Goal: Task Accomplishment & Management: Complete application form

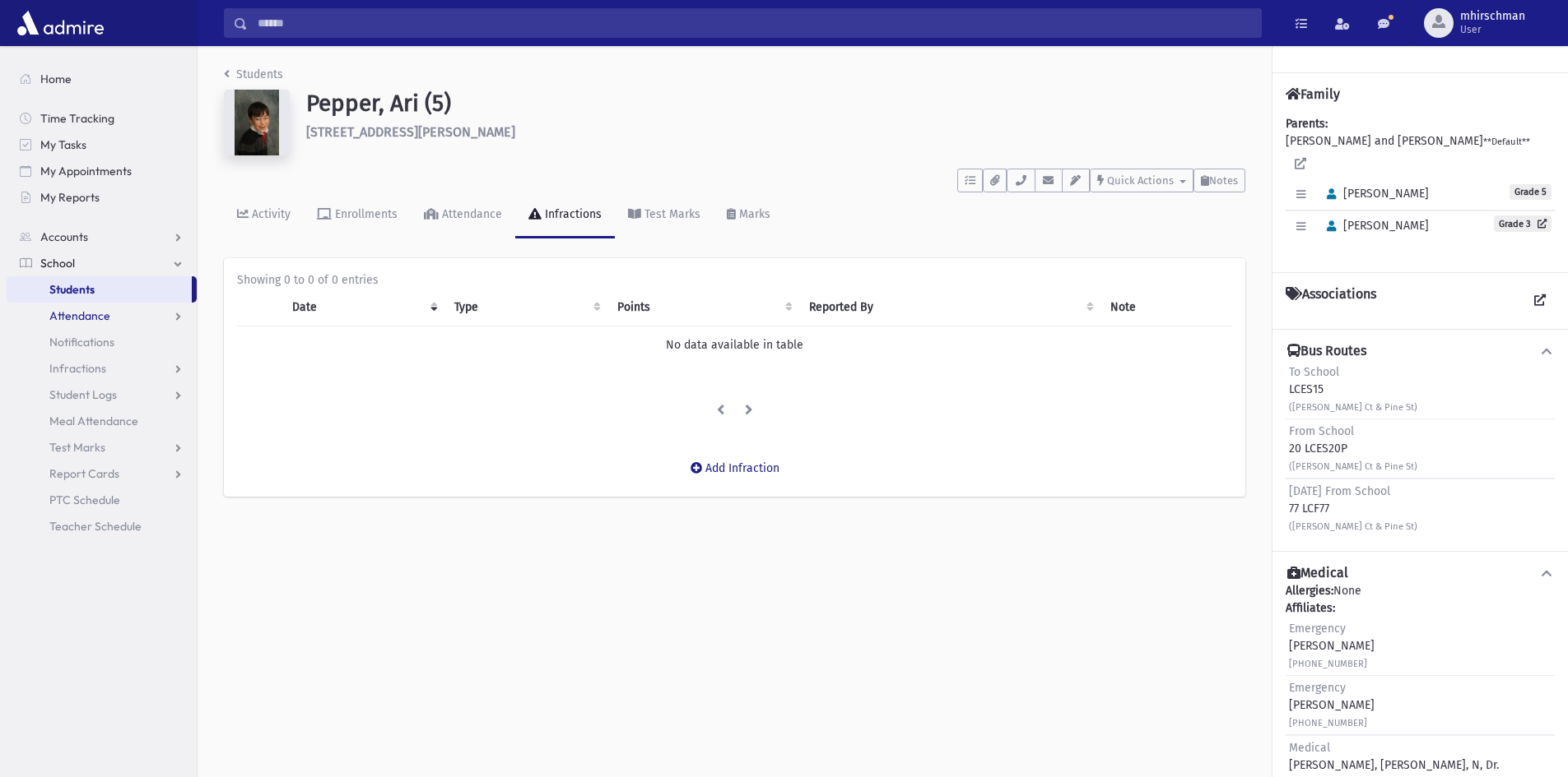
click at [76, 316] on span "Attendance" at bounding box center [80, 315] width 61 height 15
click at [73, 339] on span "Entry" at bounding box center [76, 342] width 28 height 15
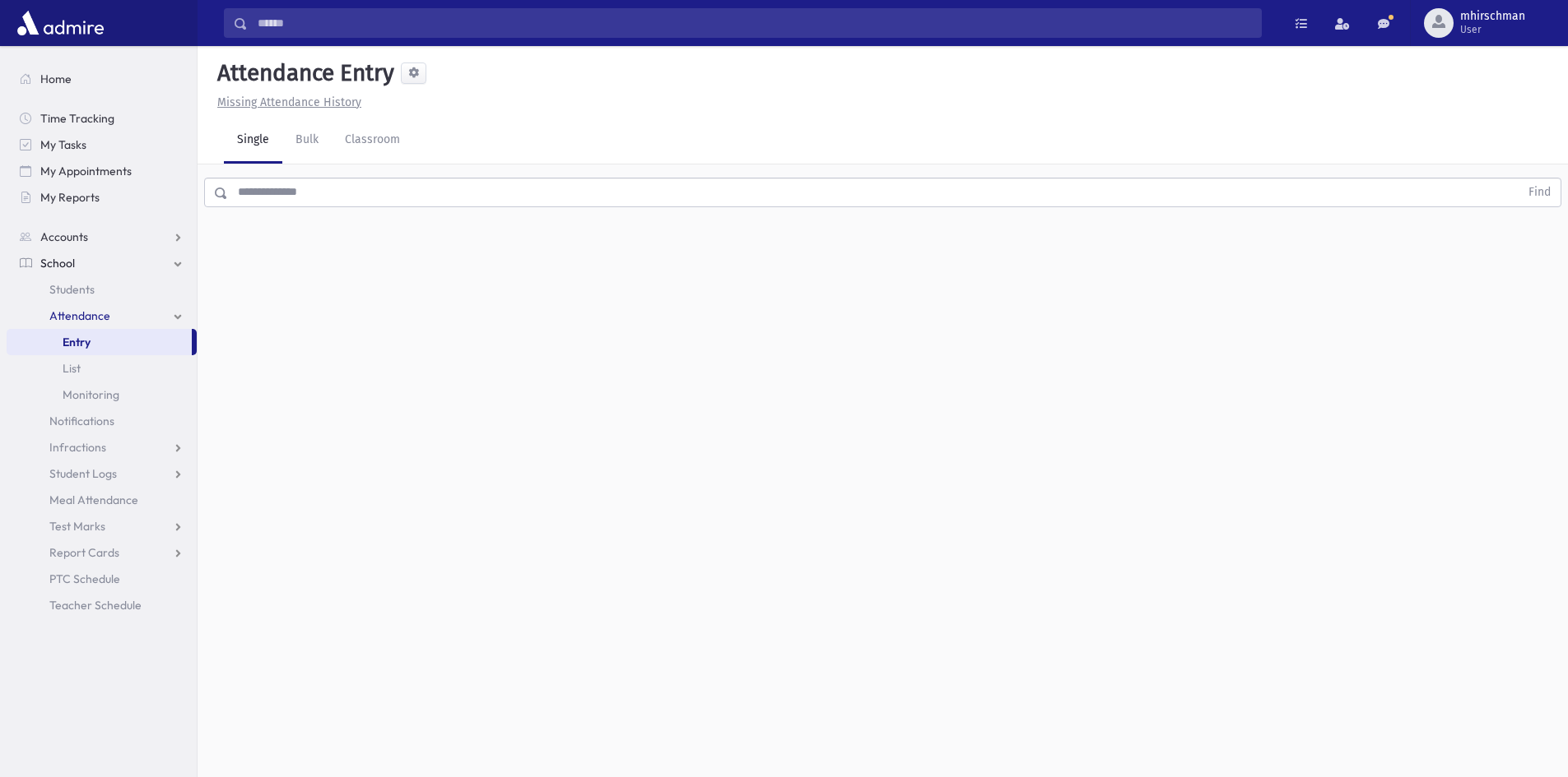
click at [275, 196] on input "text" at bounding box center [873, 192] width 1291 height 30
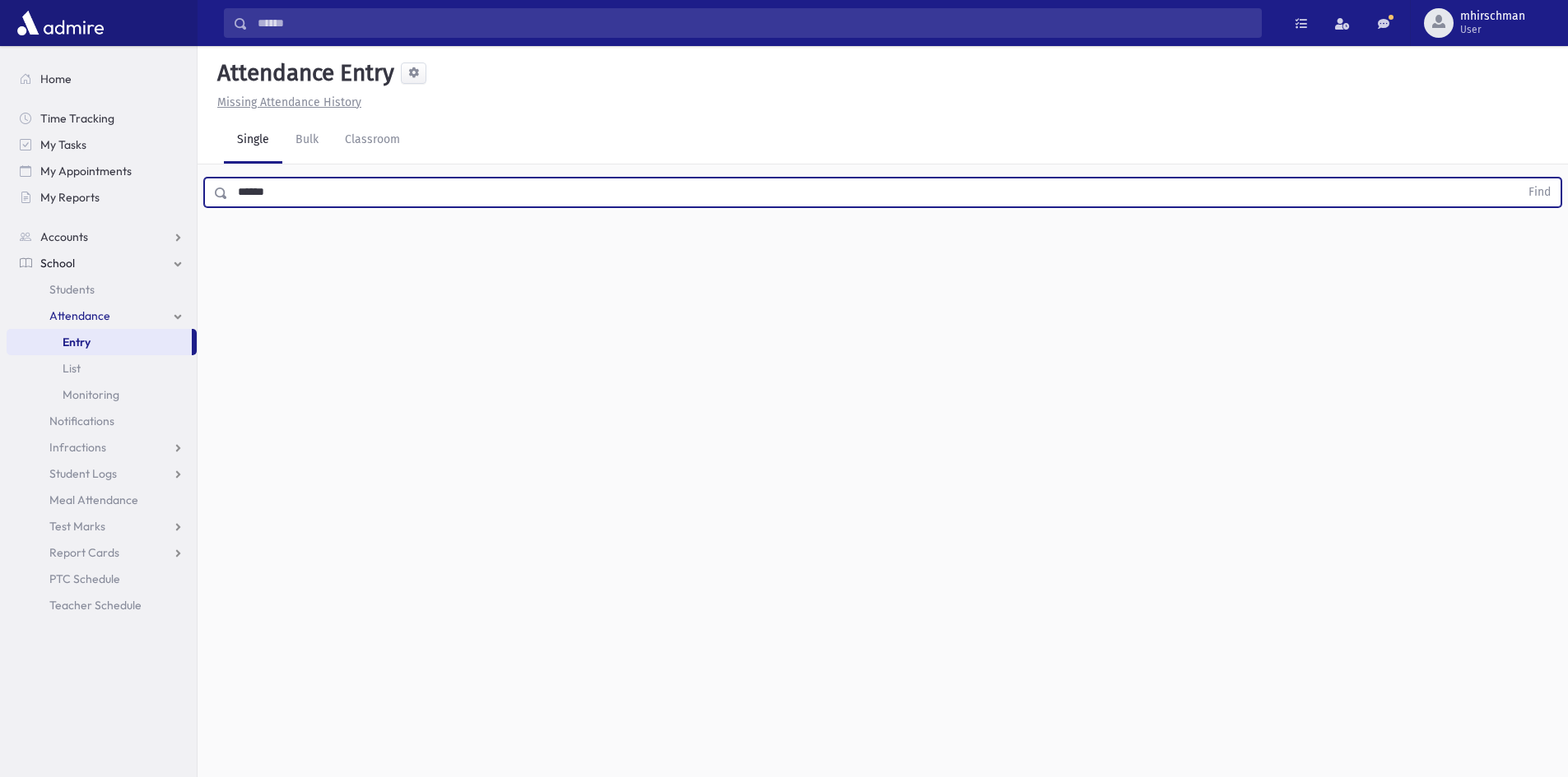
type input "******"
click at [1518, 178] on button "Find" at bounding box center [1539, 192] width 42 height 28
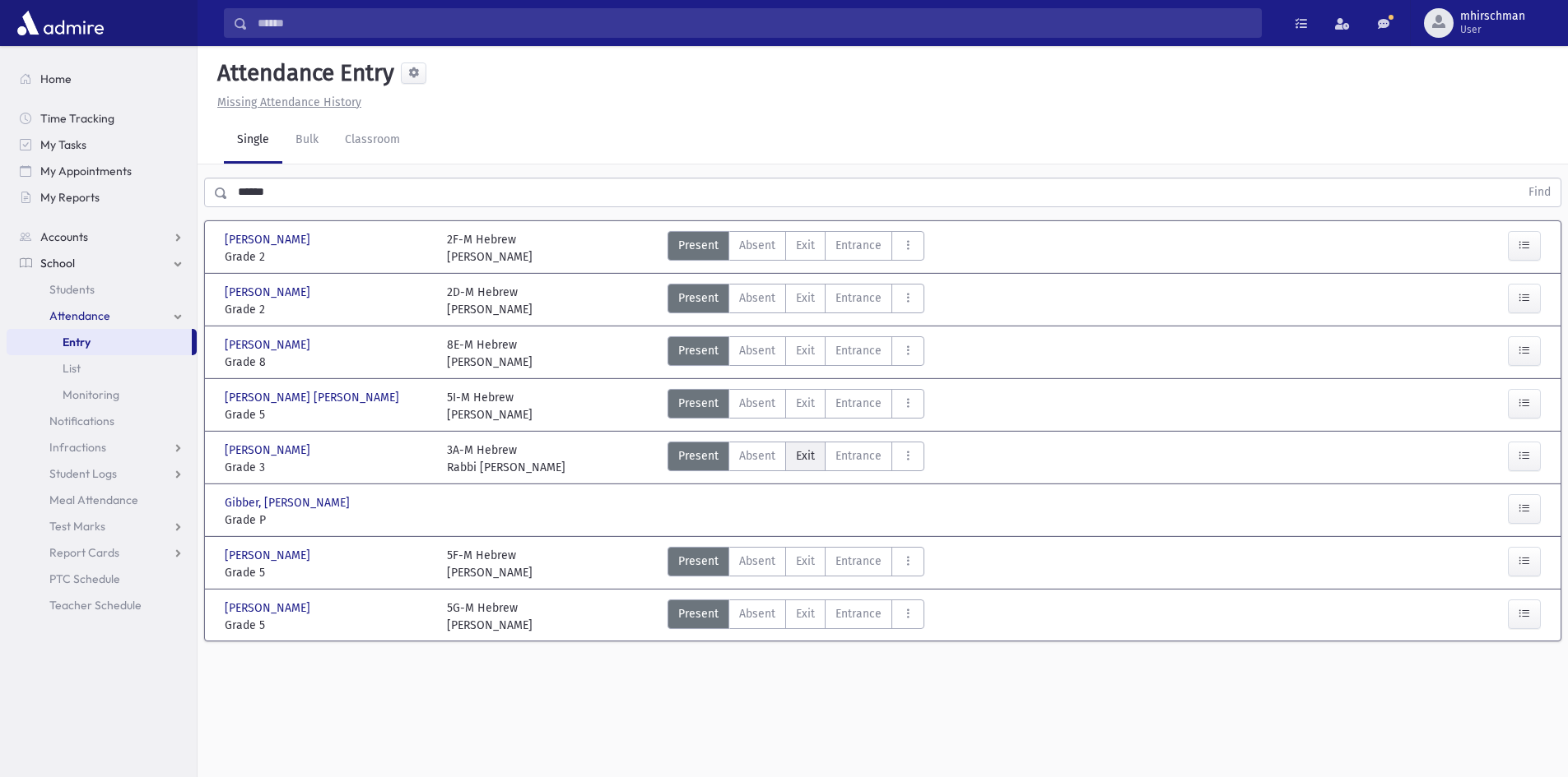
click at [816, 458] on label "Exit Ex" at bounding box center [805, 457] width 40 height 30
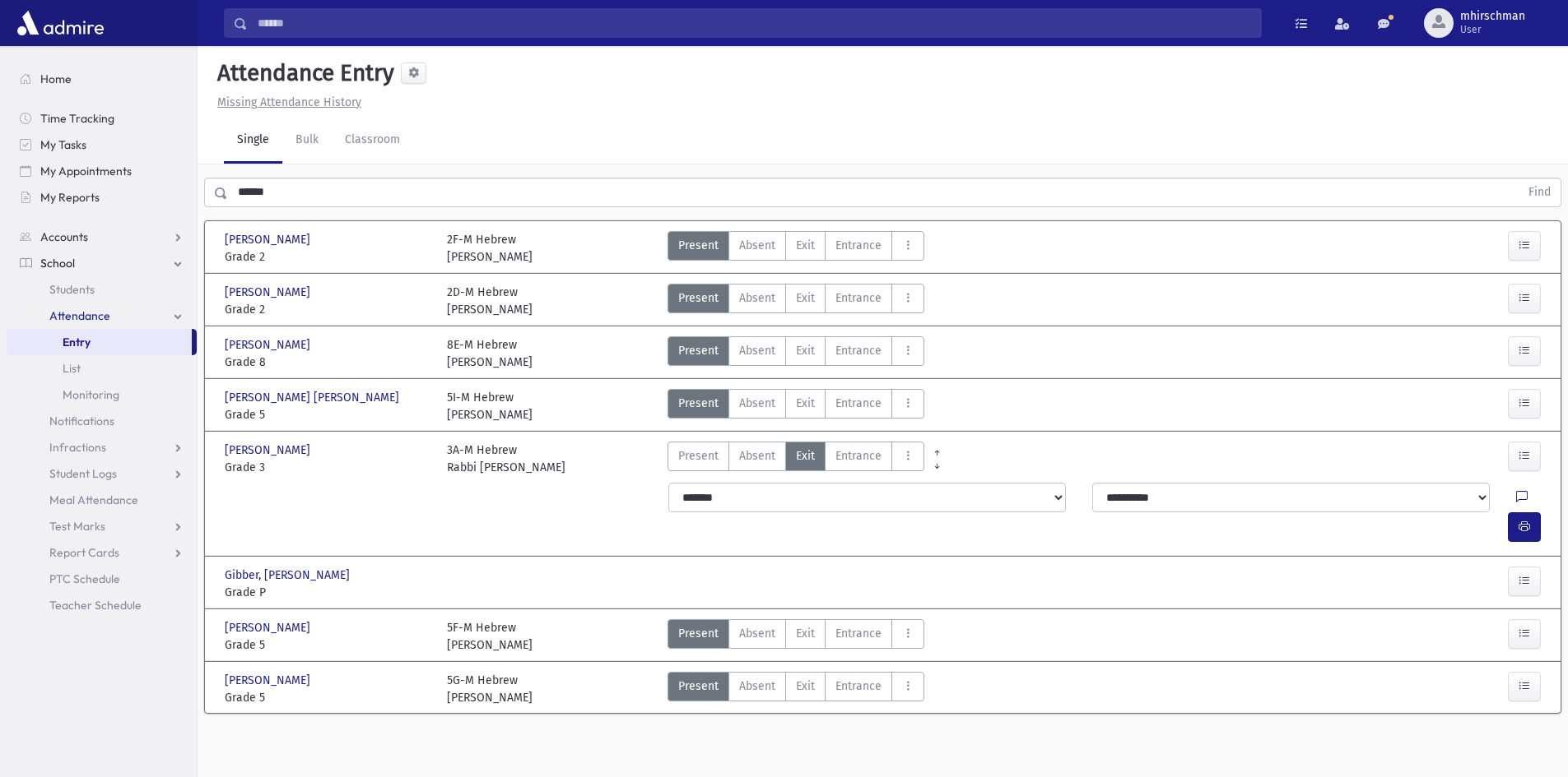
click at [1515, 500] on icon at bounding box center [1521, 498] width 11 height 14
click at [1387, 568] on textarea "Note" at bounding box center [1450, 582] width 193 height 63
type textarea "**********"
click at [1517, 644] on button "Save" at bounding box center [1523, 641] width 47 height 30
click at [1527, 520] on icon "button" at bounding box center [1523, 527] width 11 height 14
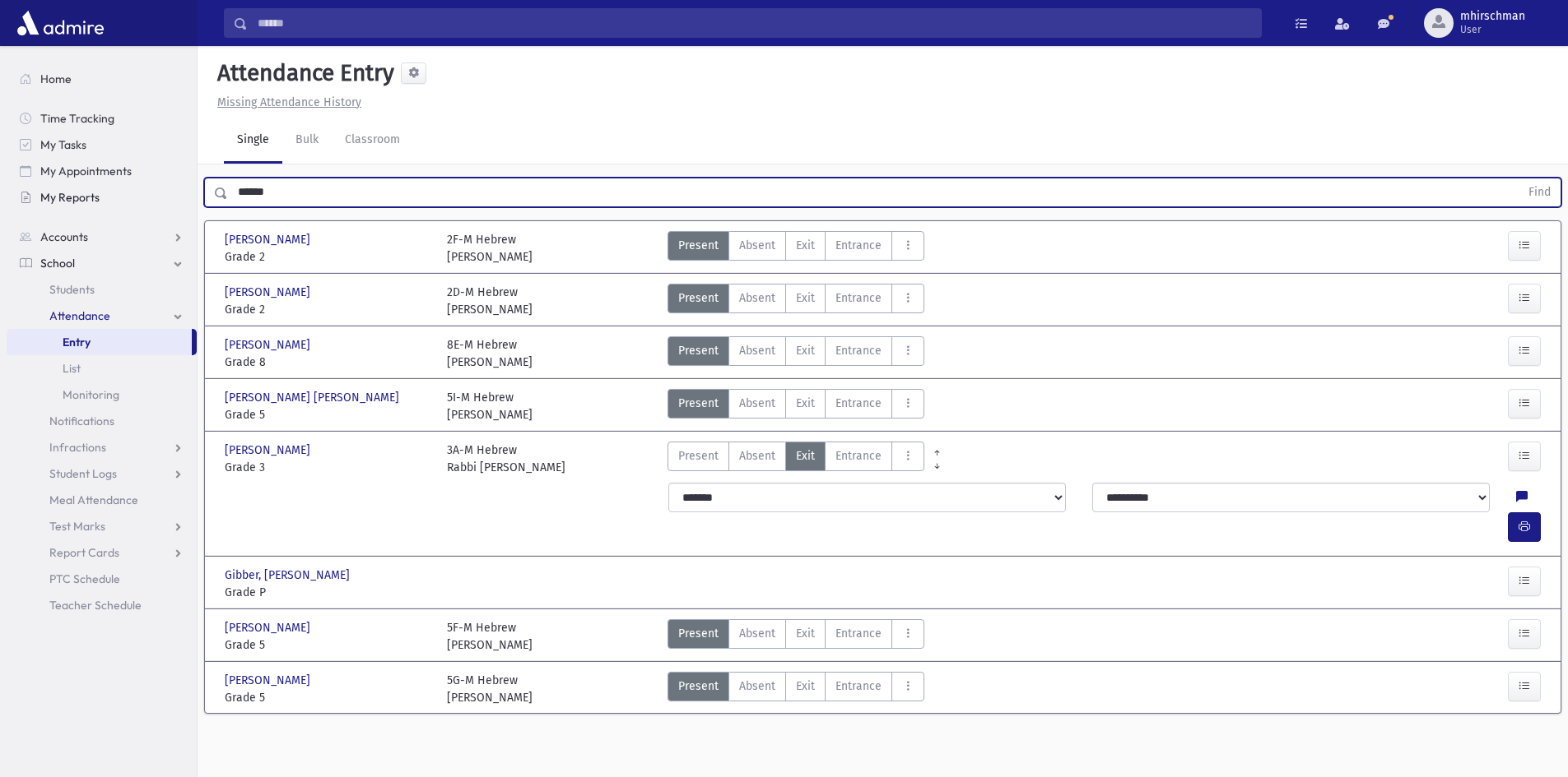
drag, startPoint x: 248, startPoint y: 195, endPoint x: 154, endPoint y: 195, distance: 94.0
click at [154, 195] on div "Search Results Students" at bounding box center [784, 407] width 1568 height 815
click at [1518, 178] on button "Find" at bounding box center [1539, 192] width 42 height 28
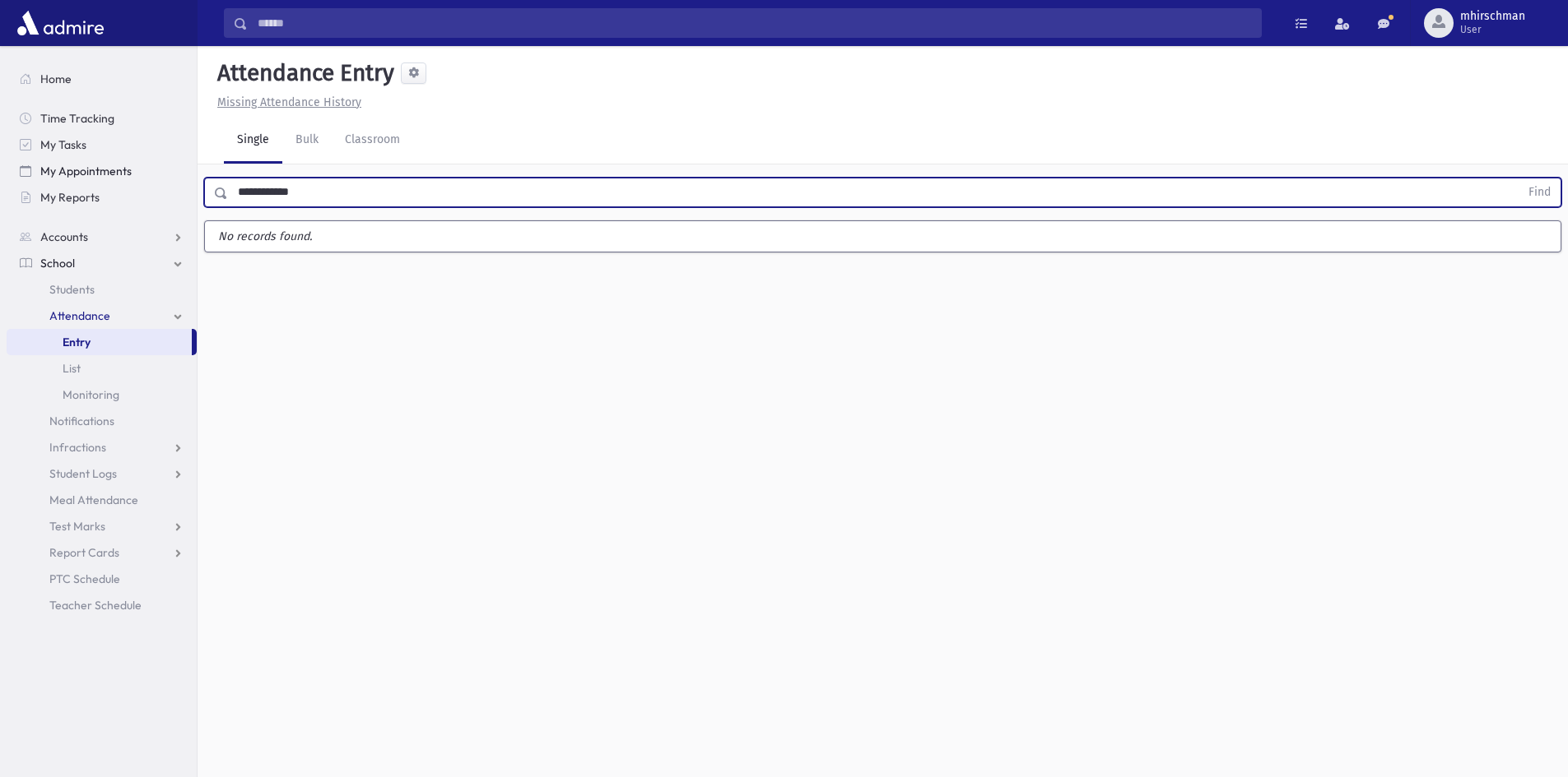
drag, startPoint x: 317, startPoint y: 187, endPoint x: 44, endPoint y: 169, distance: 273.6
click at [44, 169] on div "Search Results Students" at bounding box center [784, 407] width 1568 height 815
click at [1518, 178] on button "Find" at bounding box center [1539, 192] width 42 height 28
drag, startPoint x: 320, startPoint y: 184, endPoint x: 278, endPoint y: 190, distance: 42.4
click at [278, 190] on input "**********" at bounding box center [873, 192] width 1291 height 30
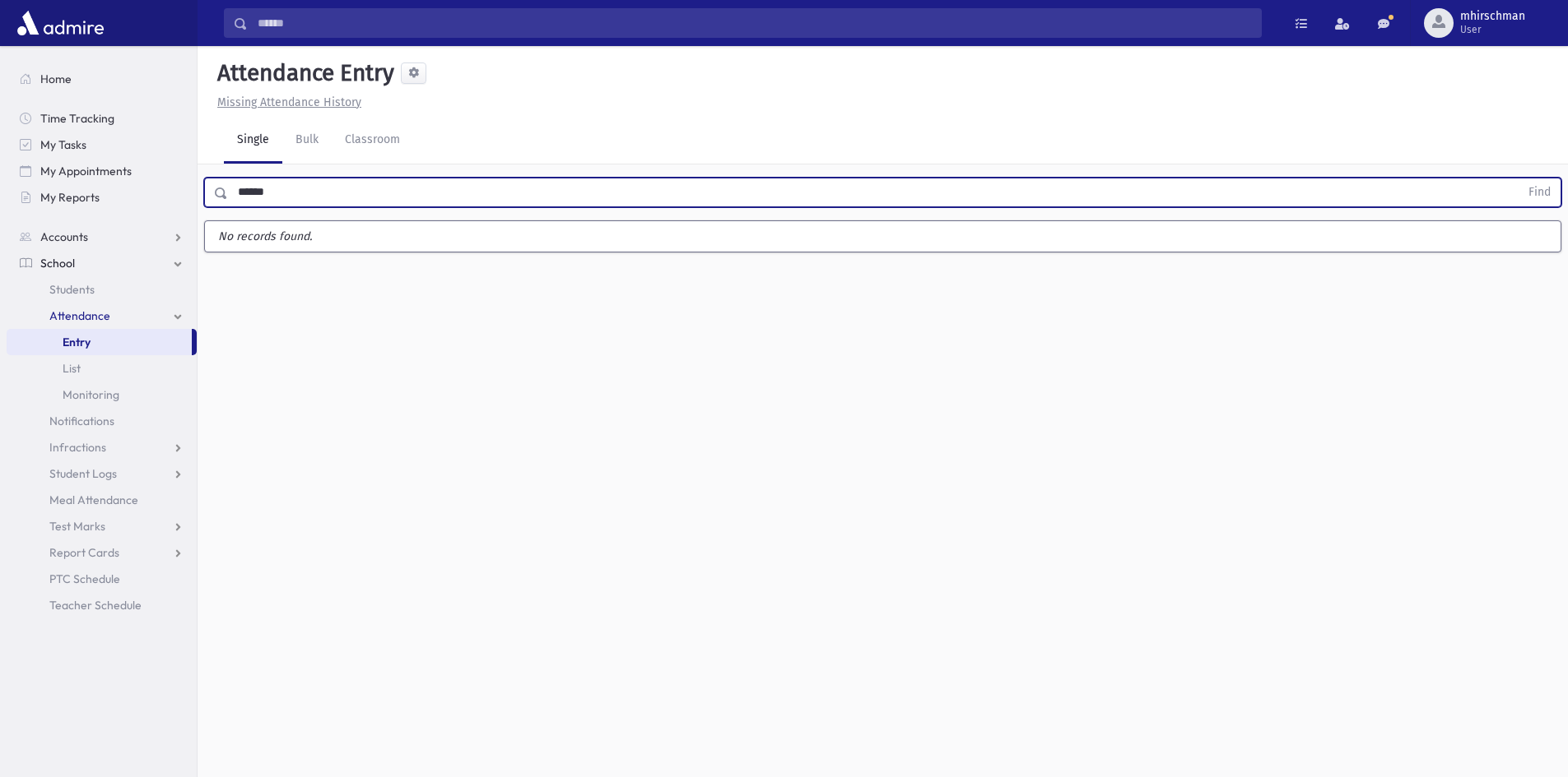
click at [1518, 178] on button "Find" at bounding box center [1539, 192] width 42 height 28
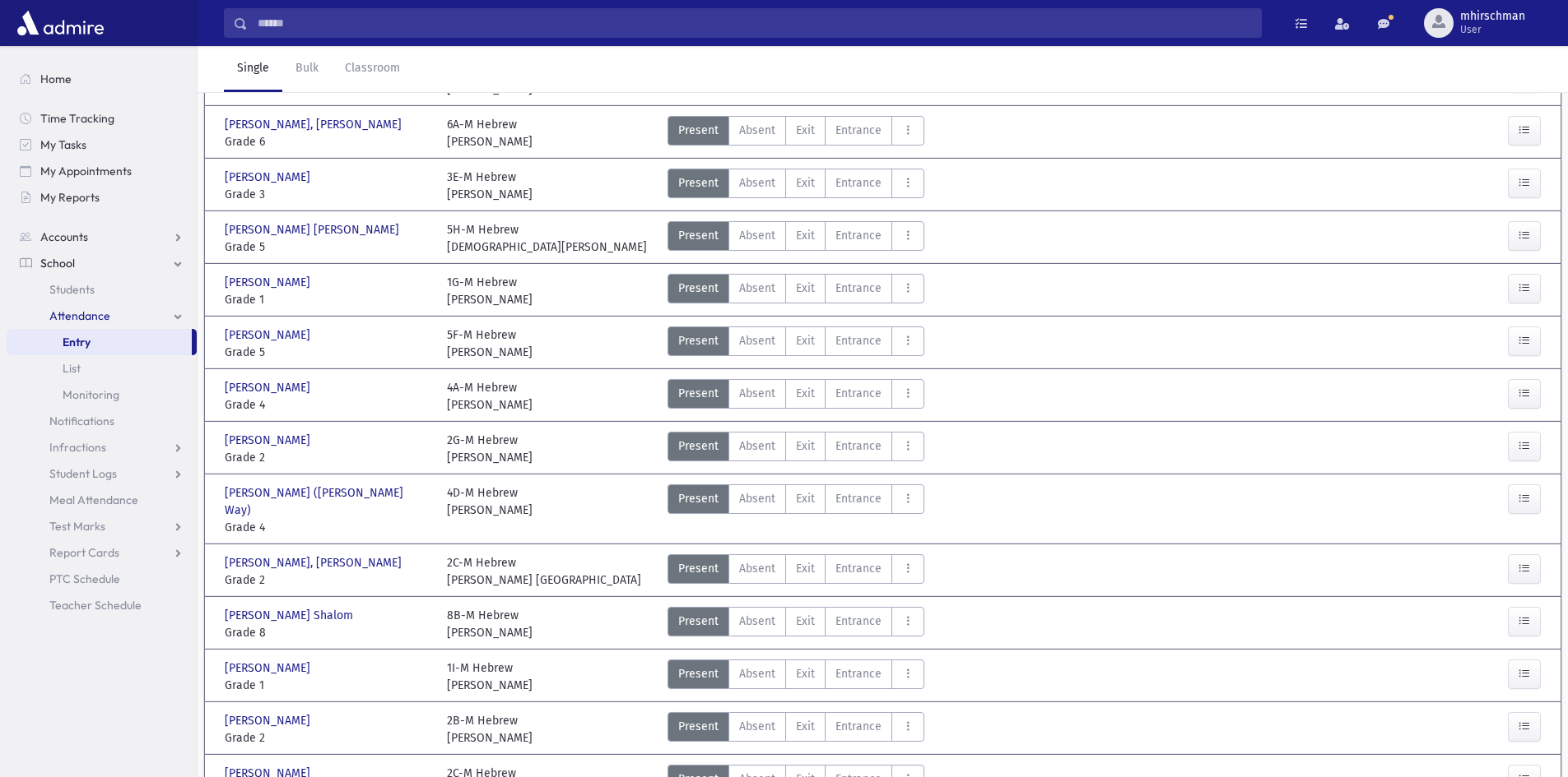
scroll to position [247, 0]
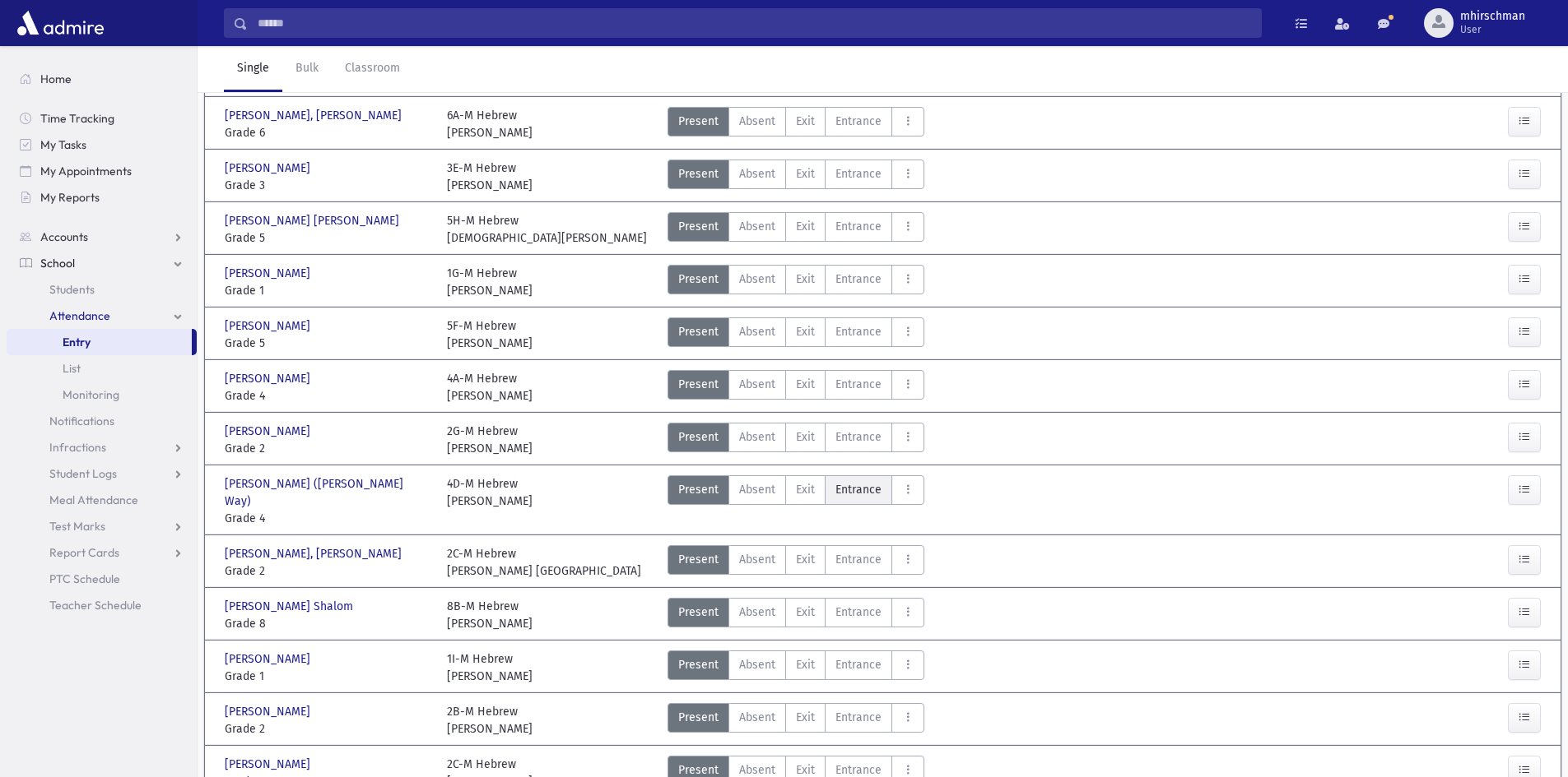
click at [857, 481] on span "Entrance" at bounding box center [858, 490] width 46 height 18
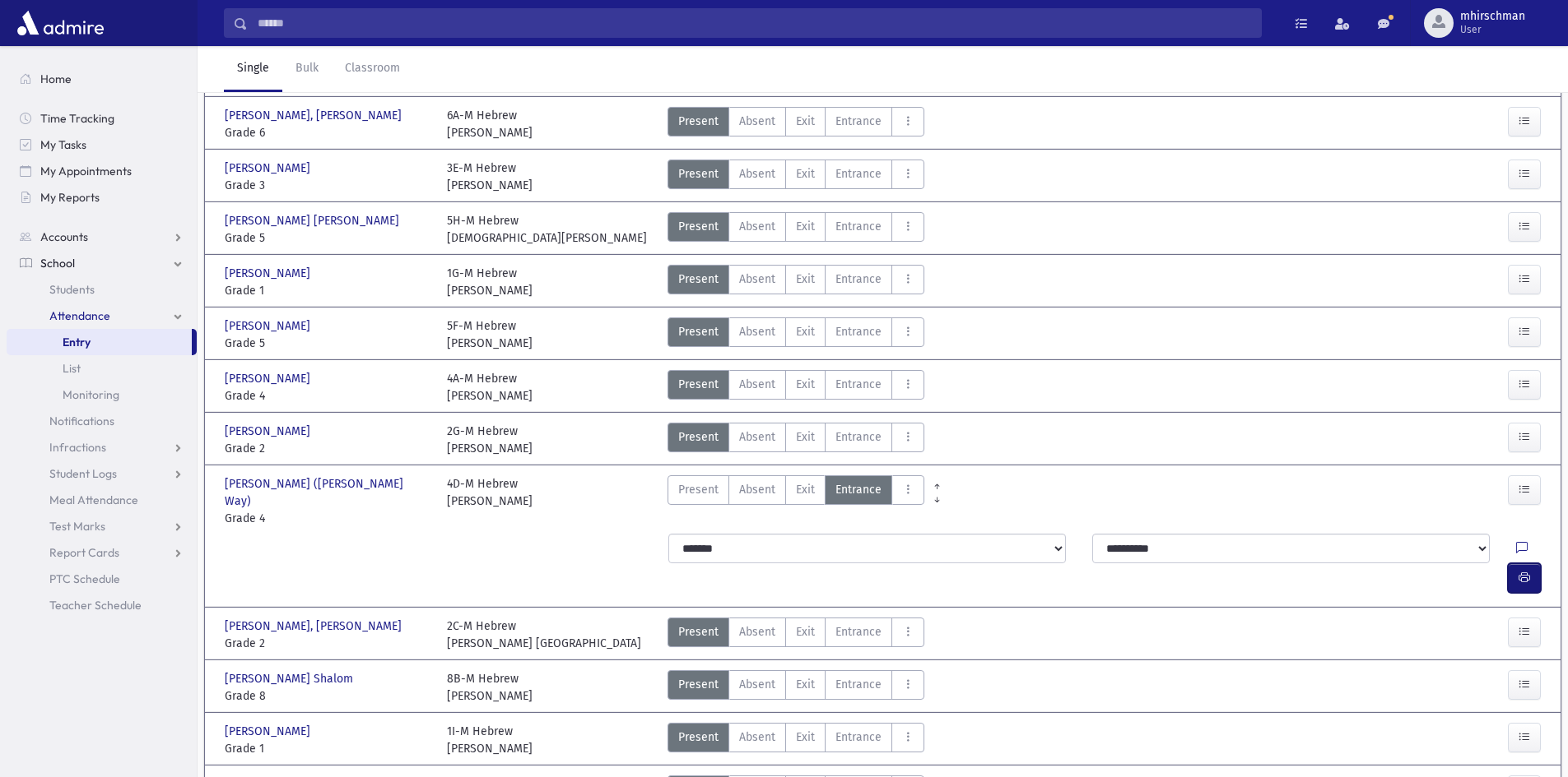
click at [1530, 564] on button "button" at bounding box center [1524, 578] width 33 height 30
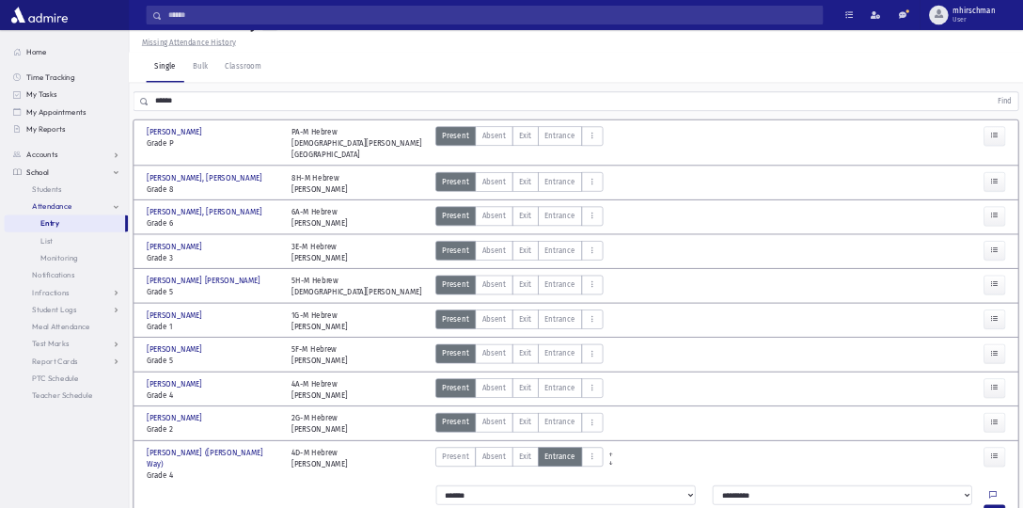
scroll to position [0, 0]
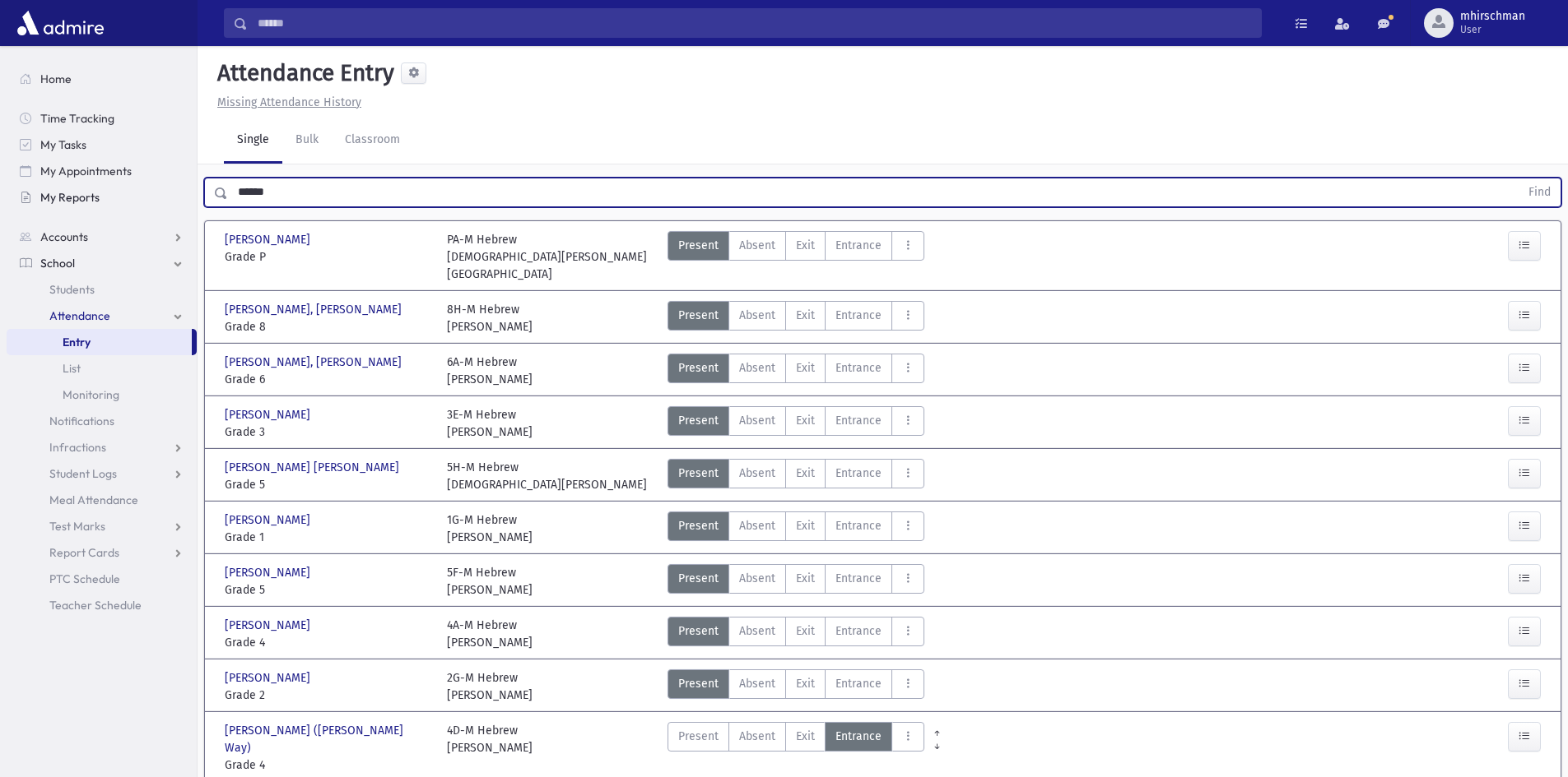
drag, startPoint x: 280, startPoint y: 191, endPoint x: 160, endPoint y: 195, distance: 120.1
click at [163, 191] on div "Search Results Students" at bounding box center [784, 732] width 1568 height 1464
type input "**********"
click at [1518, 178] on button "Find" at bounding box center [1539, 192] width 42 height 28
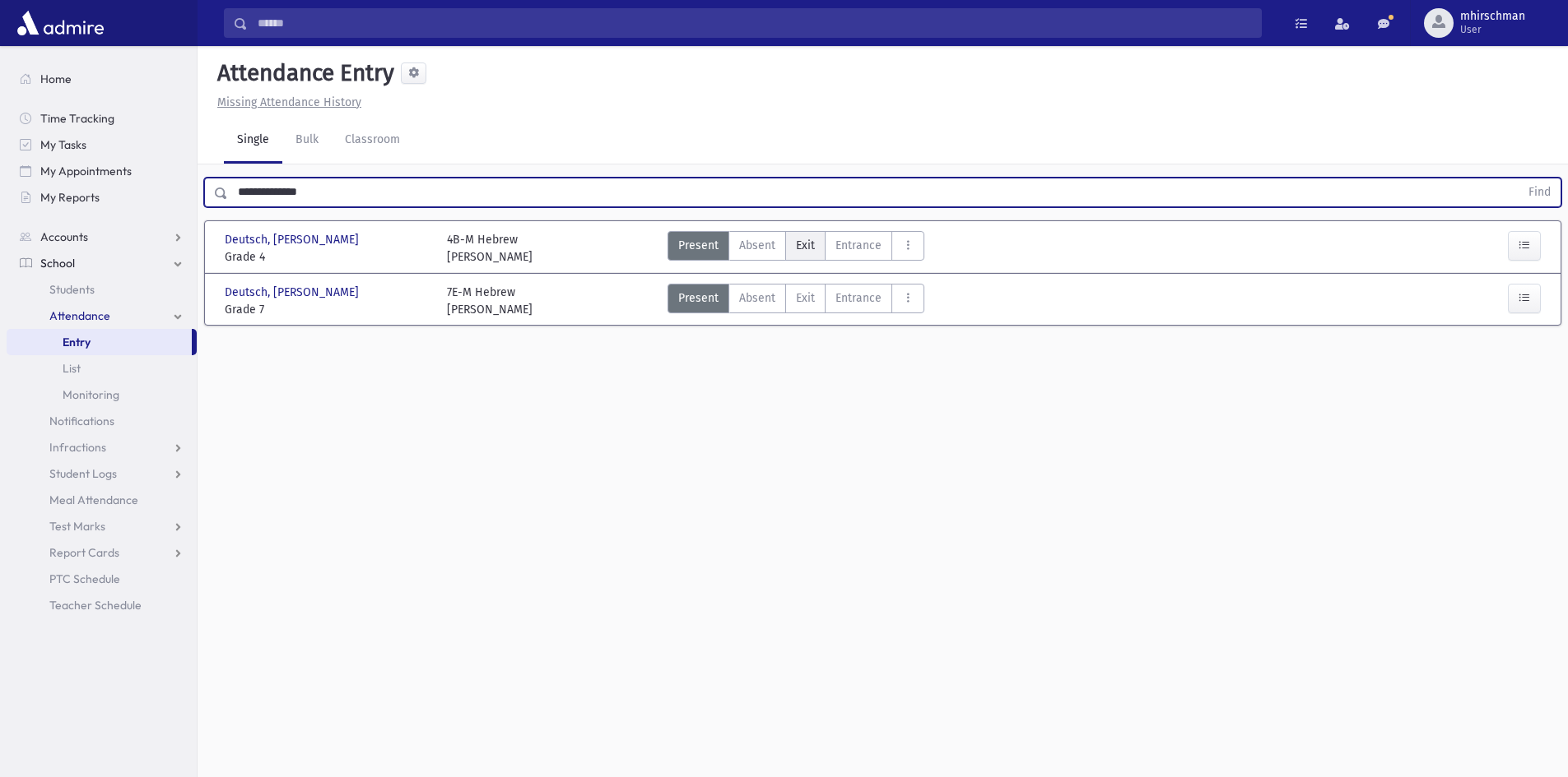
click at [810, 247] on span "Exit" at bounding box center [805, 246] width 19 height 18
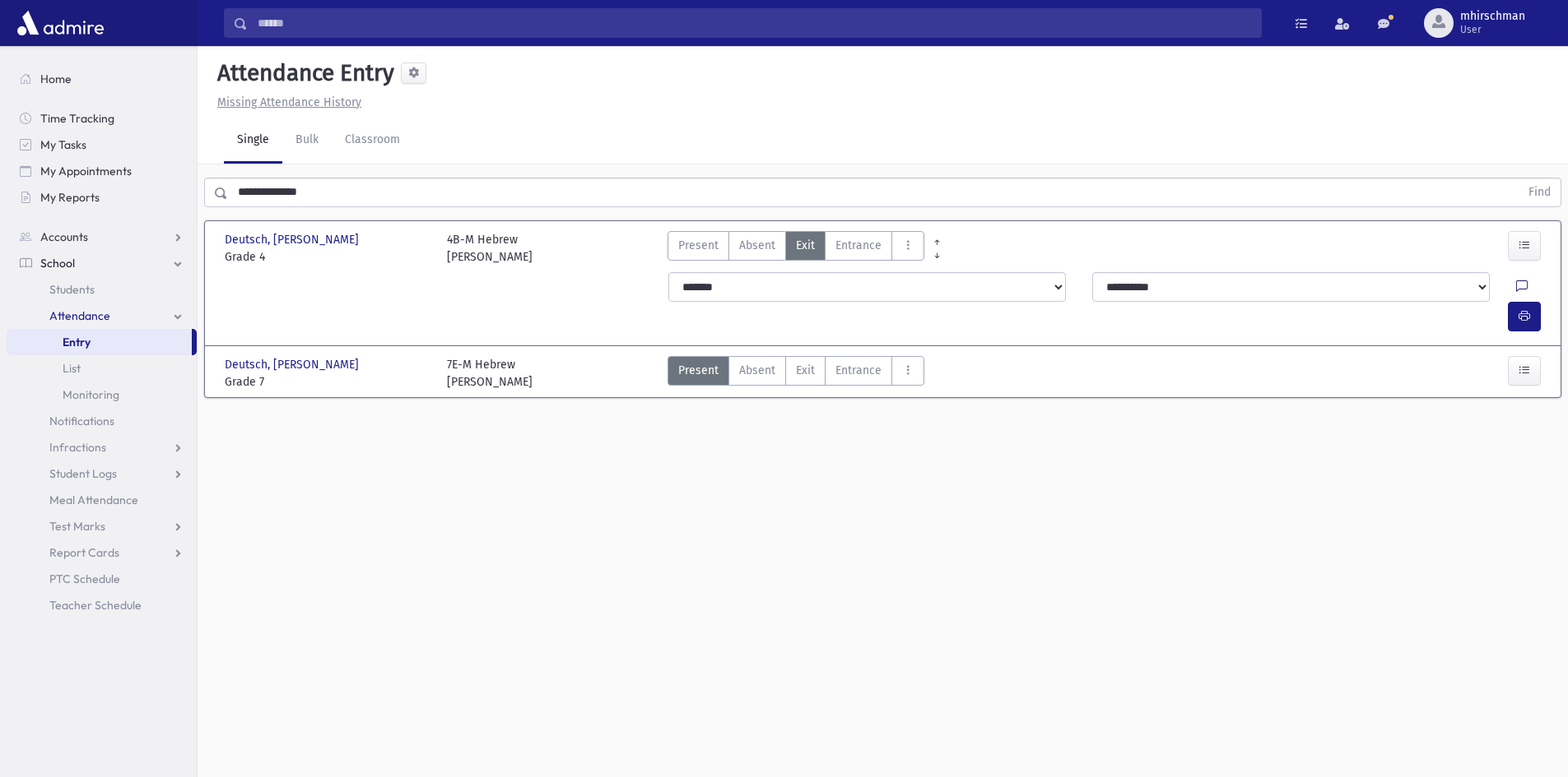
click at [1515, 284] on icon at bounding box center [1521, 288] width 11 height 14
click at [1428, 354] on textarea "Note" at bounding box center [1450, 371] width 193 height 63
type textarea "**********"
click at [1530, 444] on button "Save" at bounding box center [1523, 431] width 47 height 30
click at [1523, 309] on icon "button" at bounding box center [1523, 316] width 11 height 14
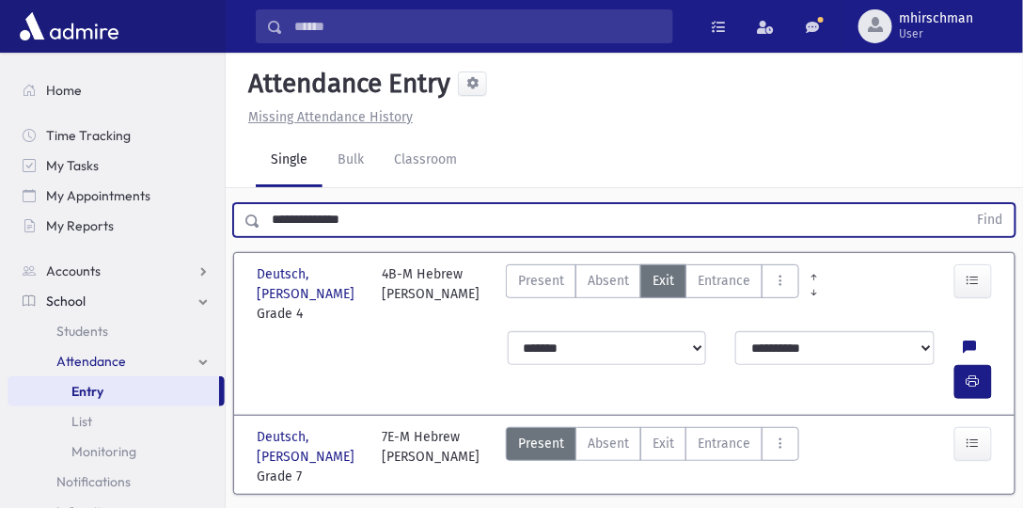
drag, startPoint x: 377, startPoint y: 214, endPoint x: 244, endPoint y: 216, distance: 132.5
click at [244, 216] on div "**********" at bounding box center [624, 220] width 782 height 34
type input "**********"
click at [966, 204] on button "Find" at bounding box center [990, 220] width 48 height 32
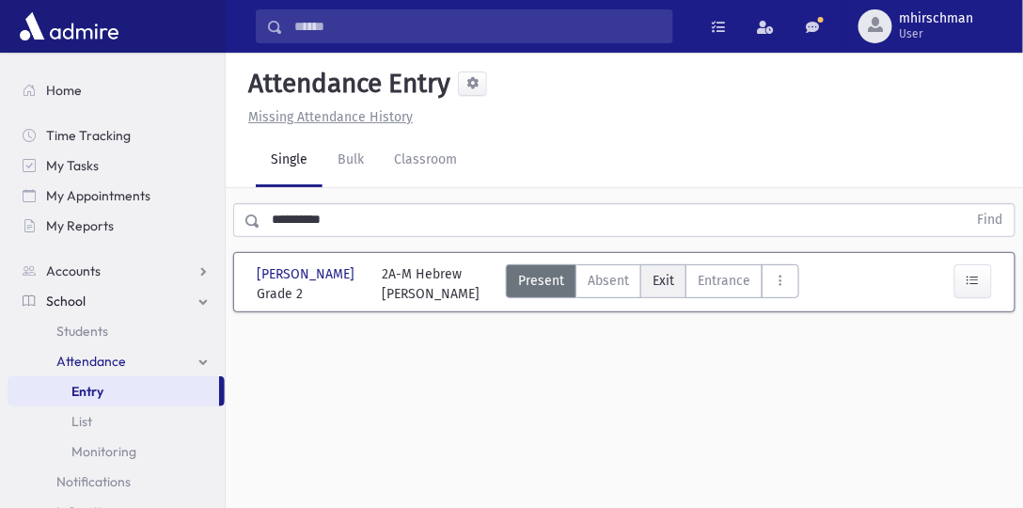
click at [658, 281] on span "Exit" at bounding box center [663, 281] width 22 height 20
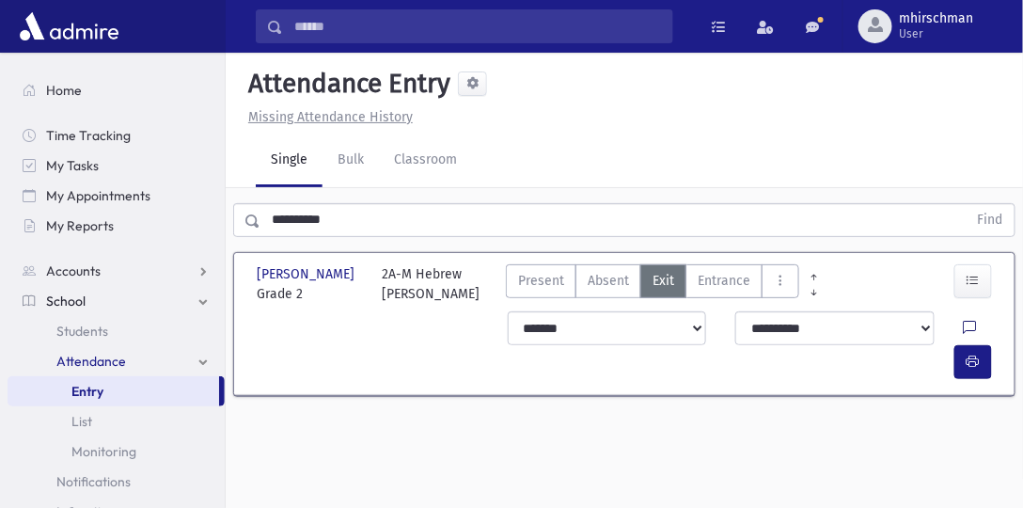
click at [963, 327] on icon at bounding box center [969, 329] width 13 height 16
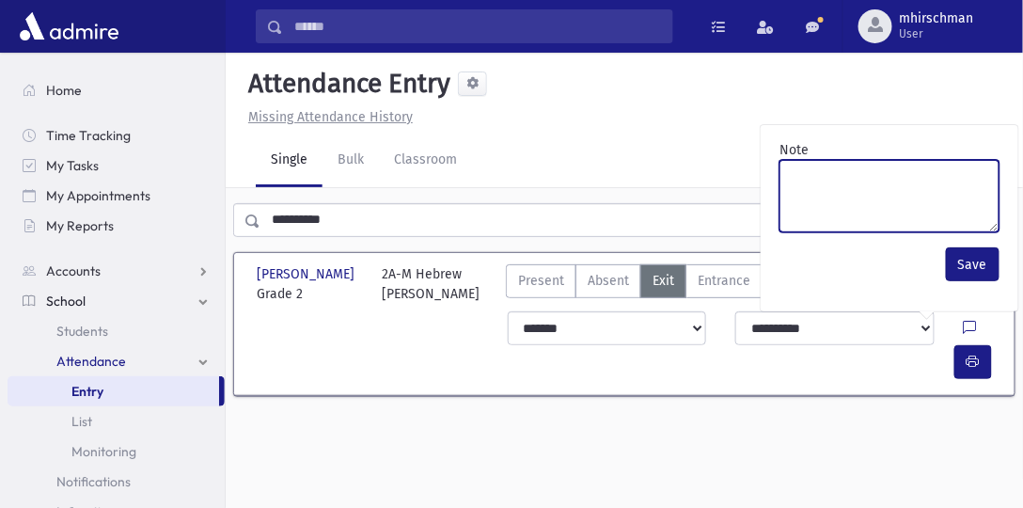
click at [830, 164] on textarea "Note" at bounding box center [889, 196] width 220 height 72
type textarea "**********"
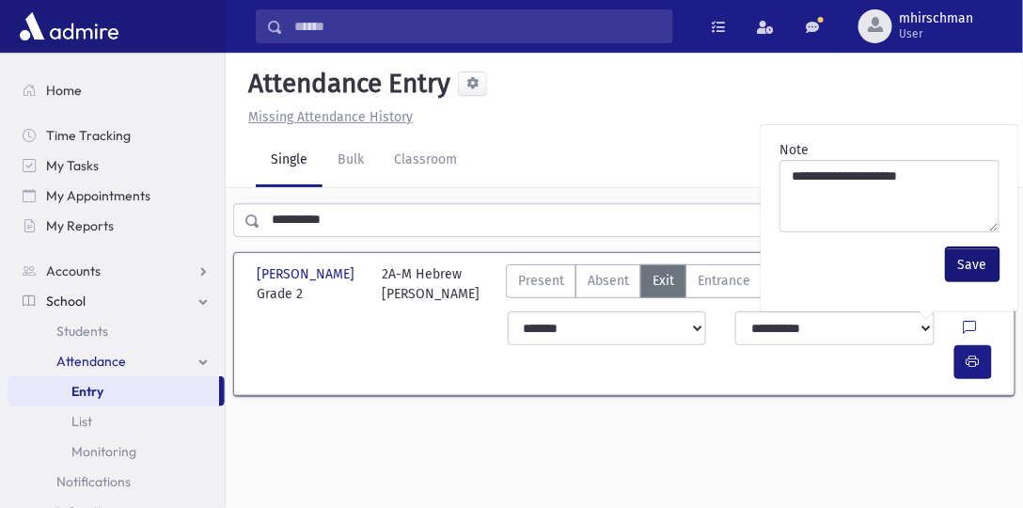
click at [962, 257] on button "Save" at bounding box center [973, 264] width 54 height 34
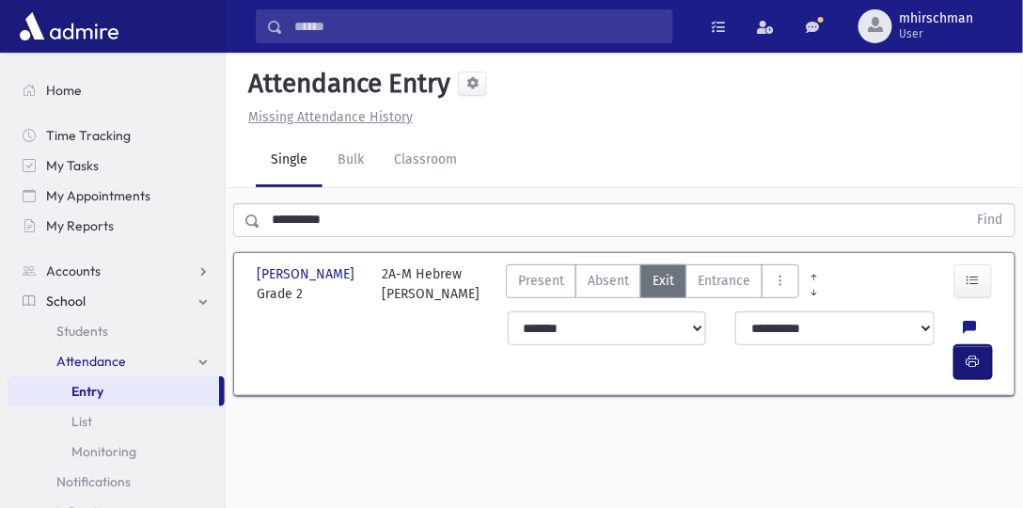
click at [978, 353] on icon "button" at bounding box center [972, 361] width 13 height 16
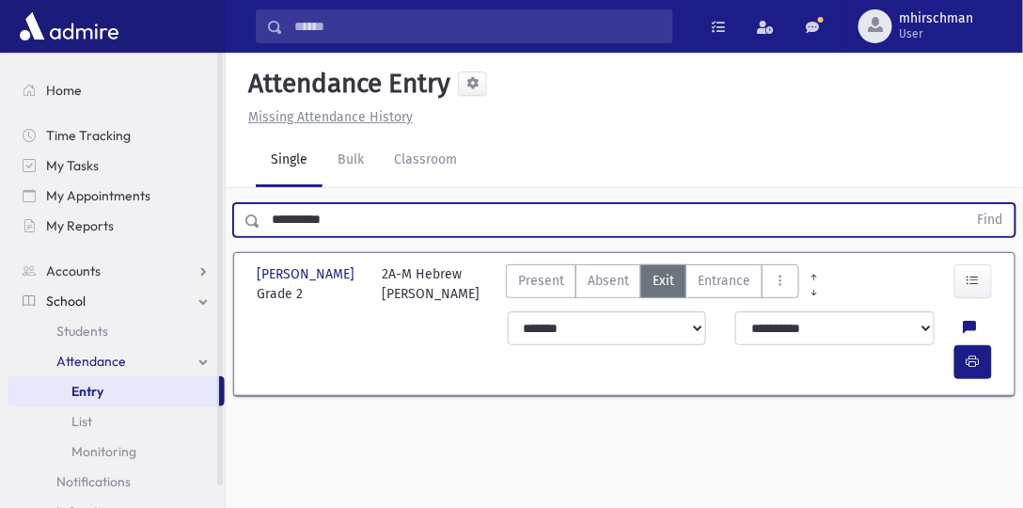
drag, startPoint x: 347, startPoint y: 218, endPoint x: 199, endPoint y: 250, distance: 151.0
click at [200, 248] on div "Search Results Students" at bounding box center [511, 275] width 1023 height 550
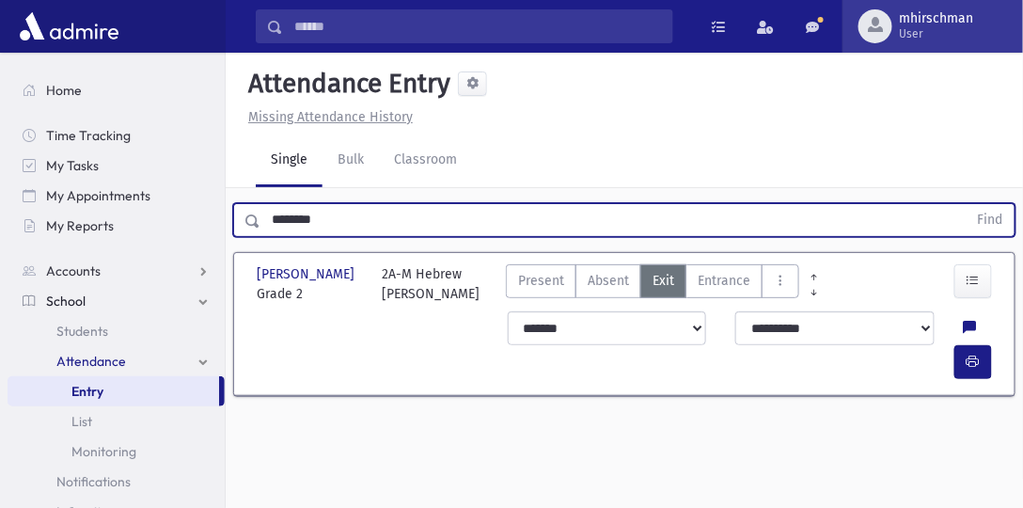
type input "*******"
click at [966, 204] on button "Find" at bounding box center [990, 220] width 48 height 32
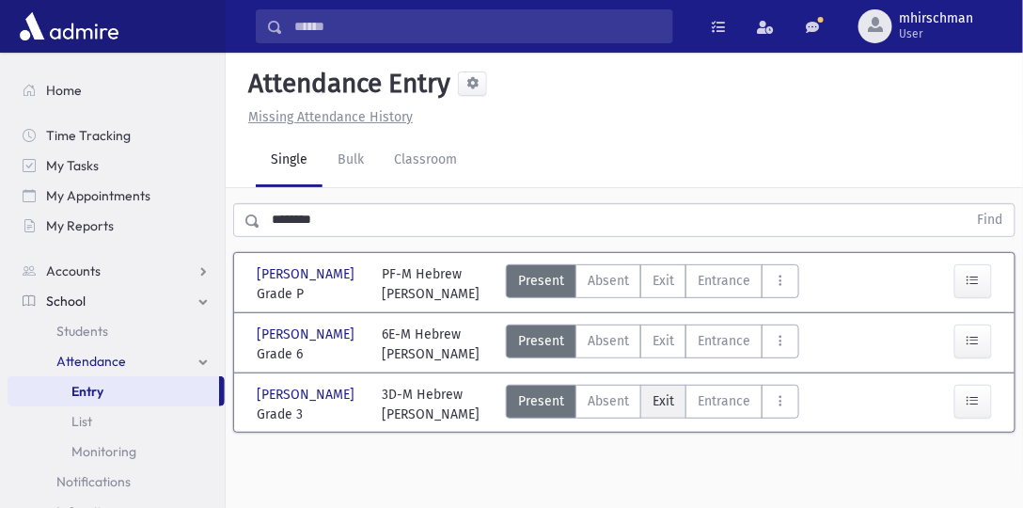
click at [662, 418] on label "Exit Ex" at bounding box center [663, 401] width 46 height 34
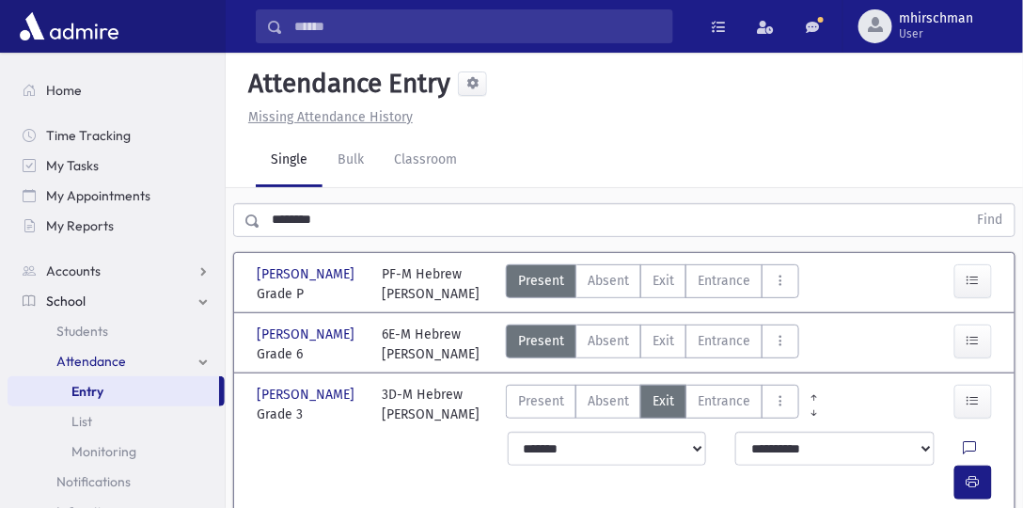
click at [963, 457] on icon at bounding box center [969, 449] width 13 height 16
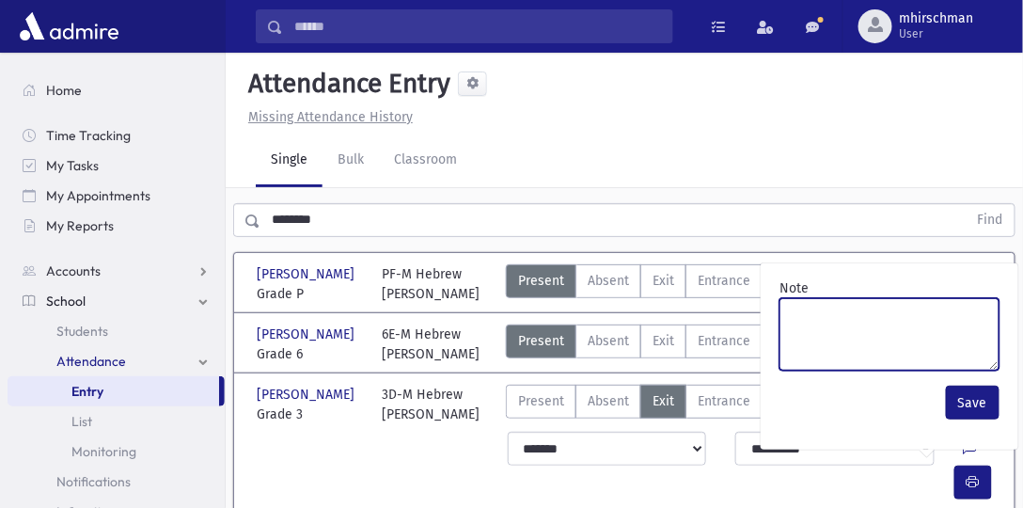
click at [850, 312] on textarea "Note" at bounding box center [889, 334] width 220 height 72
type textarea "**********"
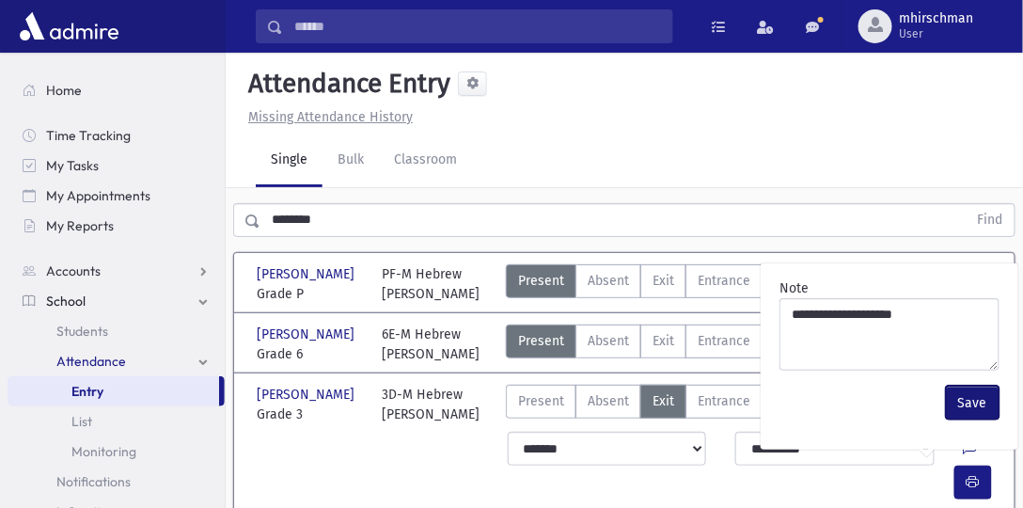
click at [975, 396] on button "Save" at bounding box center [973, 402] width 54 height 34
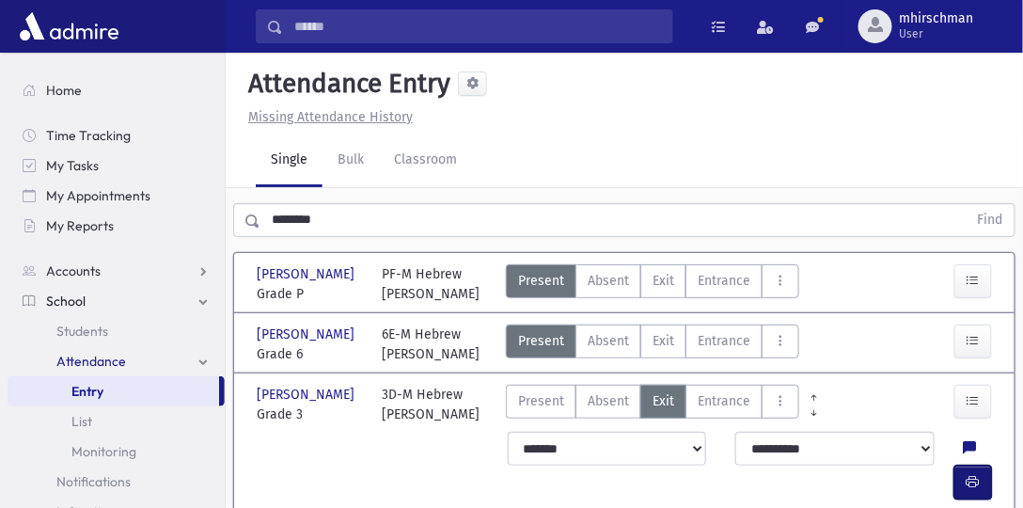
click at [976, 474] on icon "button" at bounding box center [972, 482] width 13 height 16
